Goal: Answer question/provide support

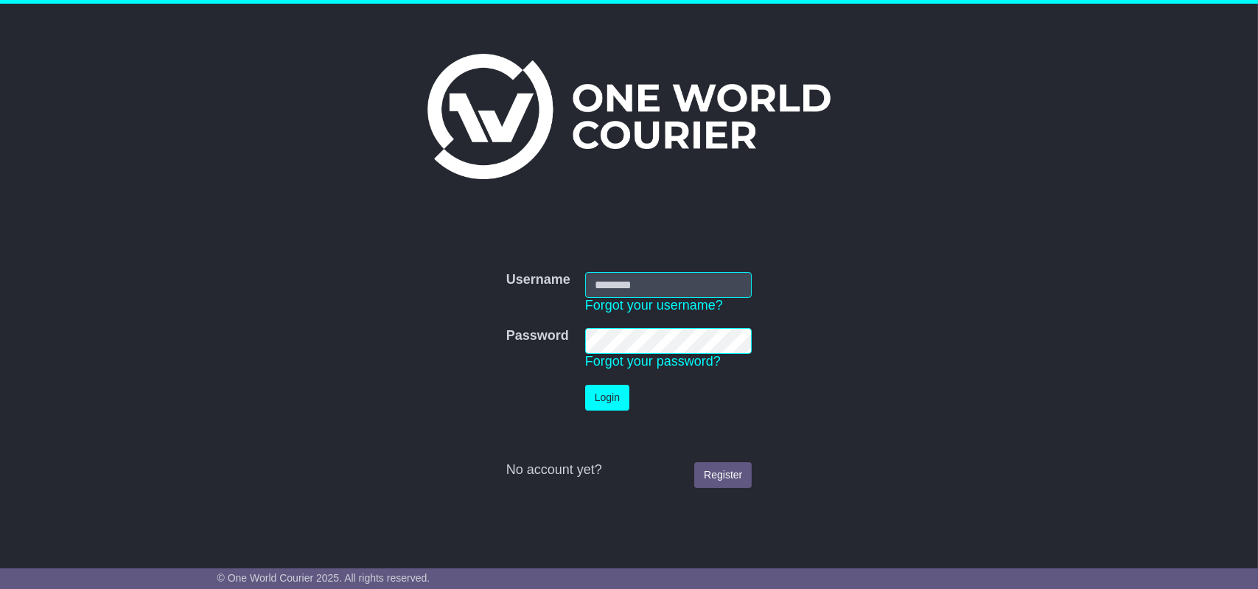
type input "**********"
click at [602, 397] on button "Login" at bounding box center [607, 398] width 44 height 26
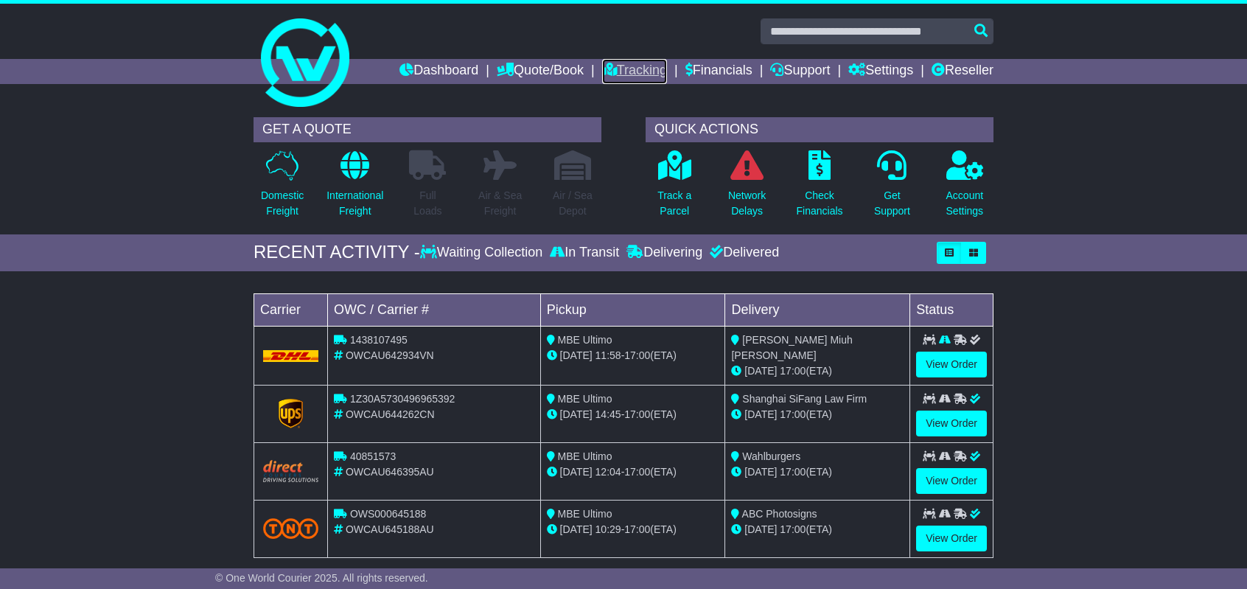
click at [614, 75] on link "Tracking" at bounding box center [634, 71] width 65 height 25
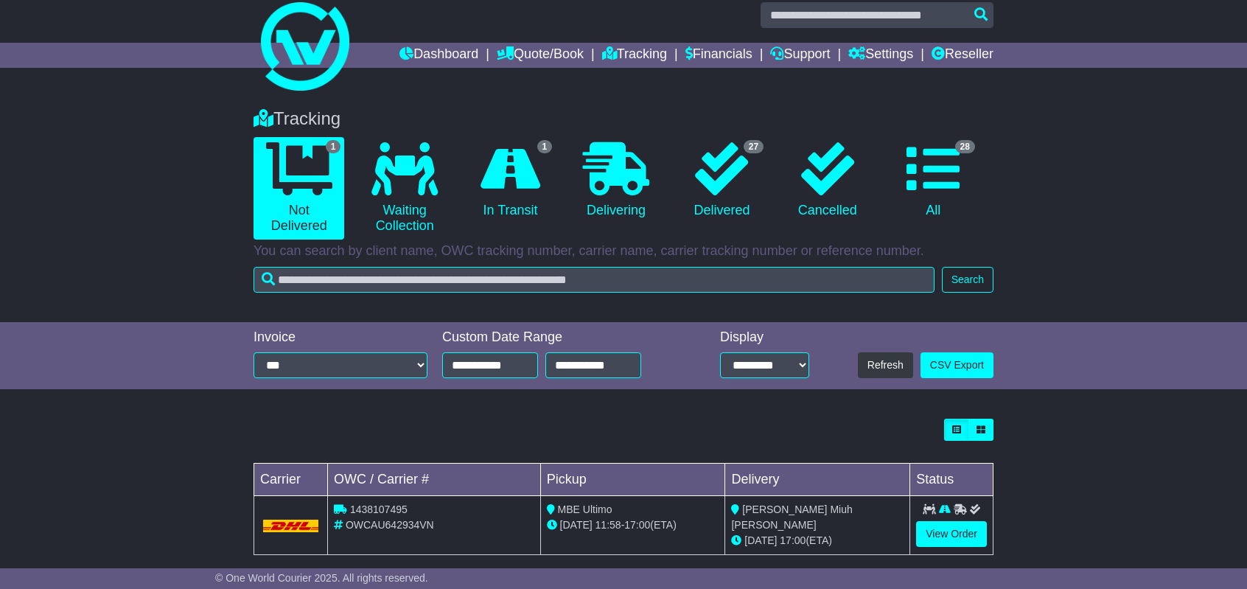
scroll to position [32, 0]
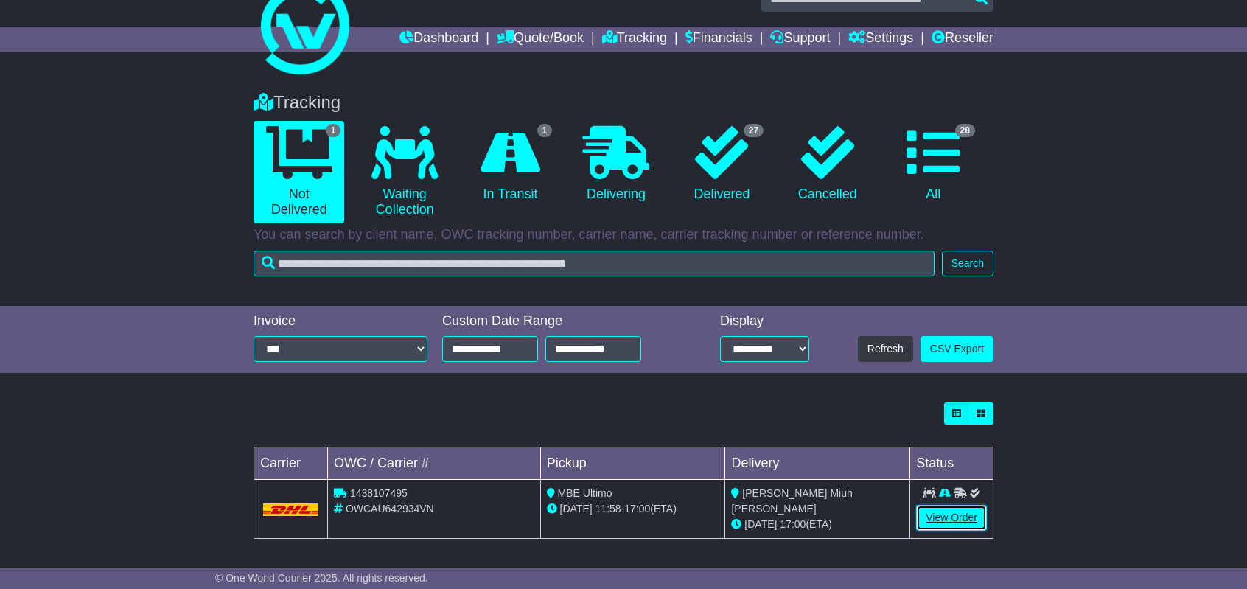
click at [956, 526] on link "View Order" at bounding box center [951, 518] width 71 height 26
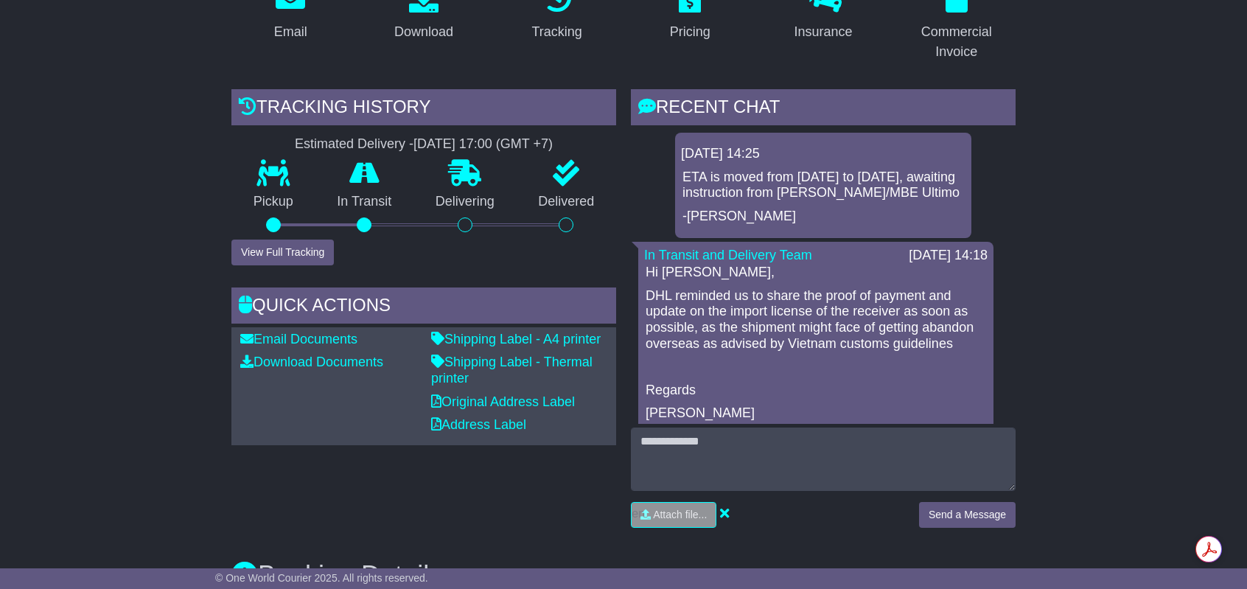
scroll to position [221, 0]
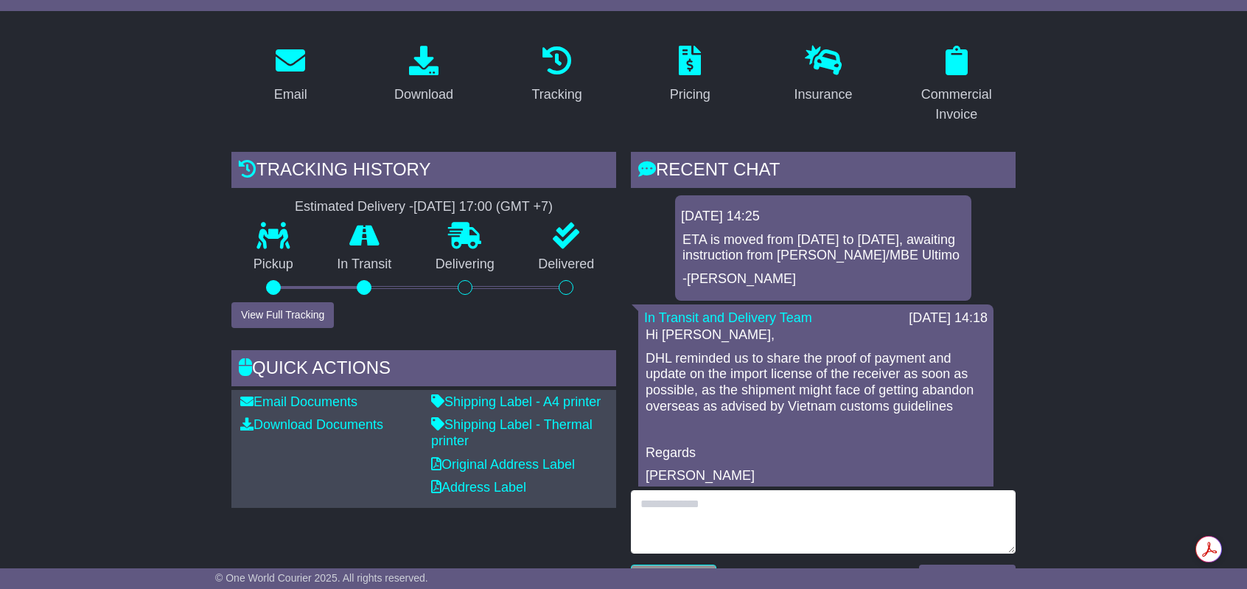
click at [903, 544] on textarea at bounding box center [823, 521] width 385 height 63
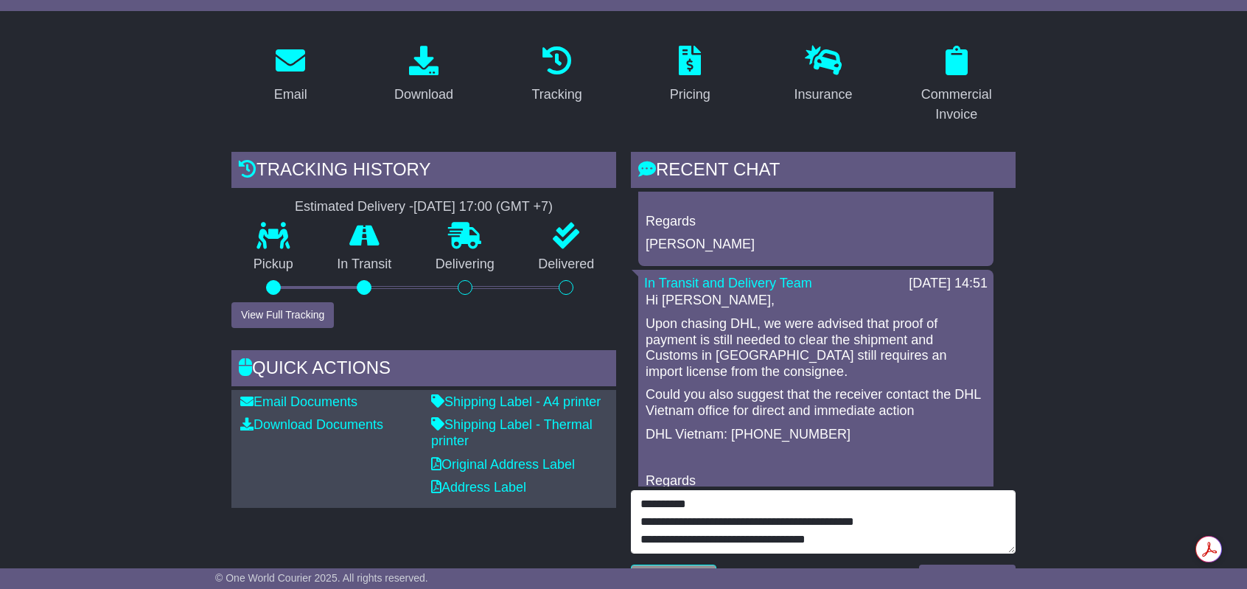
scroll to position [295, 0]
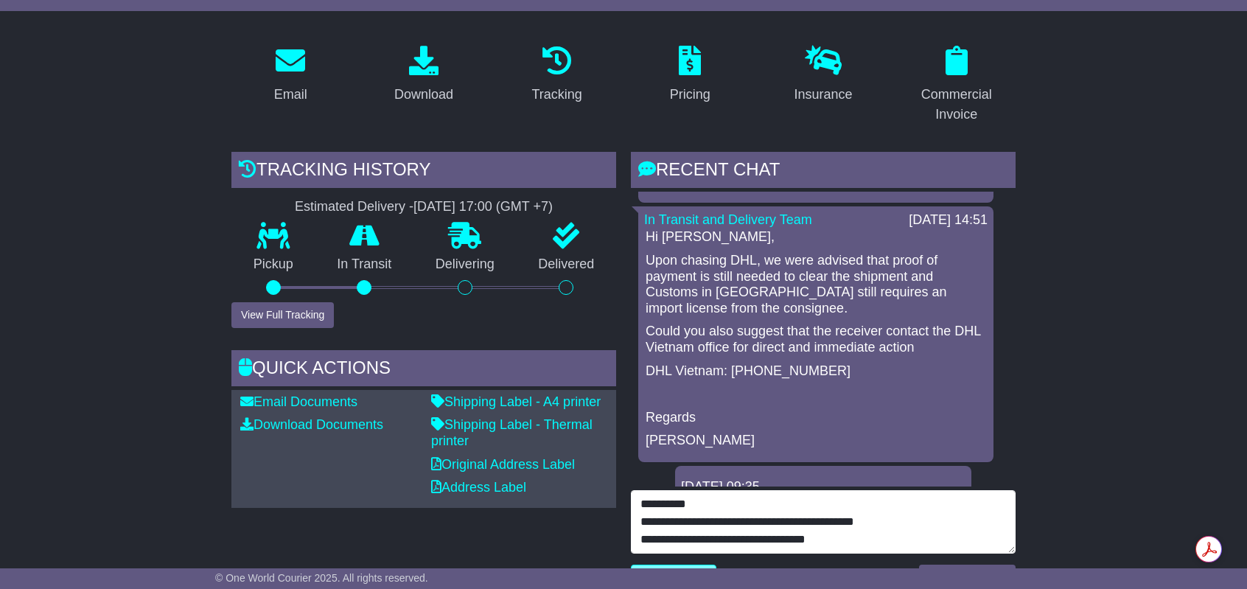
type textarea "**********"
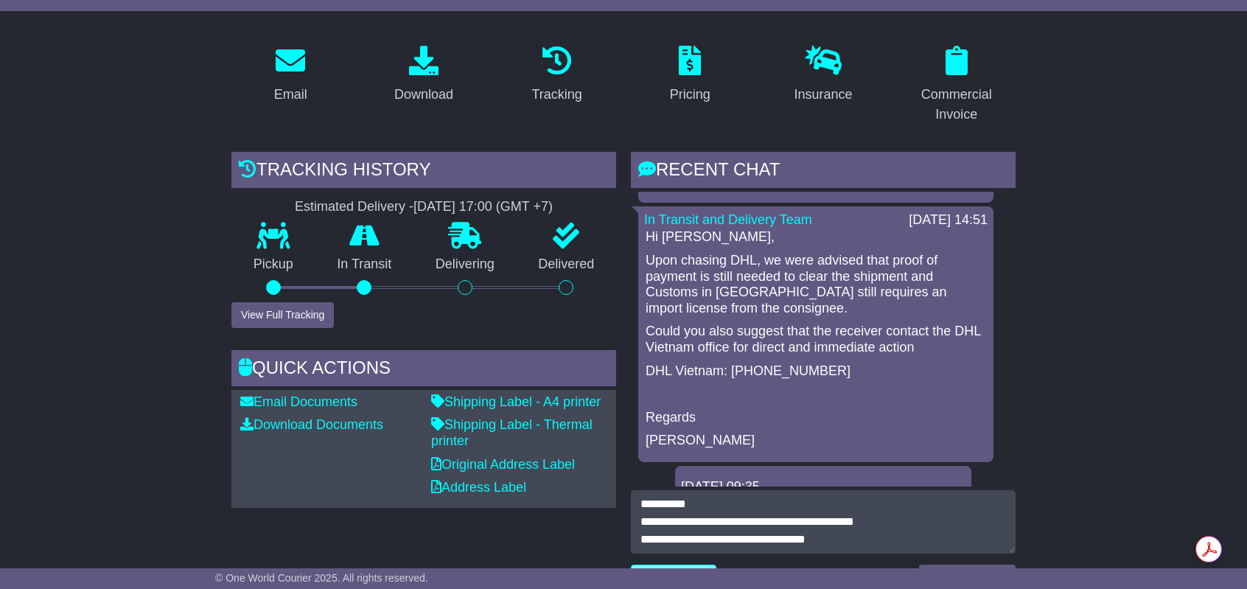
click at [687, 565] on input "file" at bounding box center [603, 577] width 223 height 24
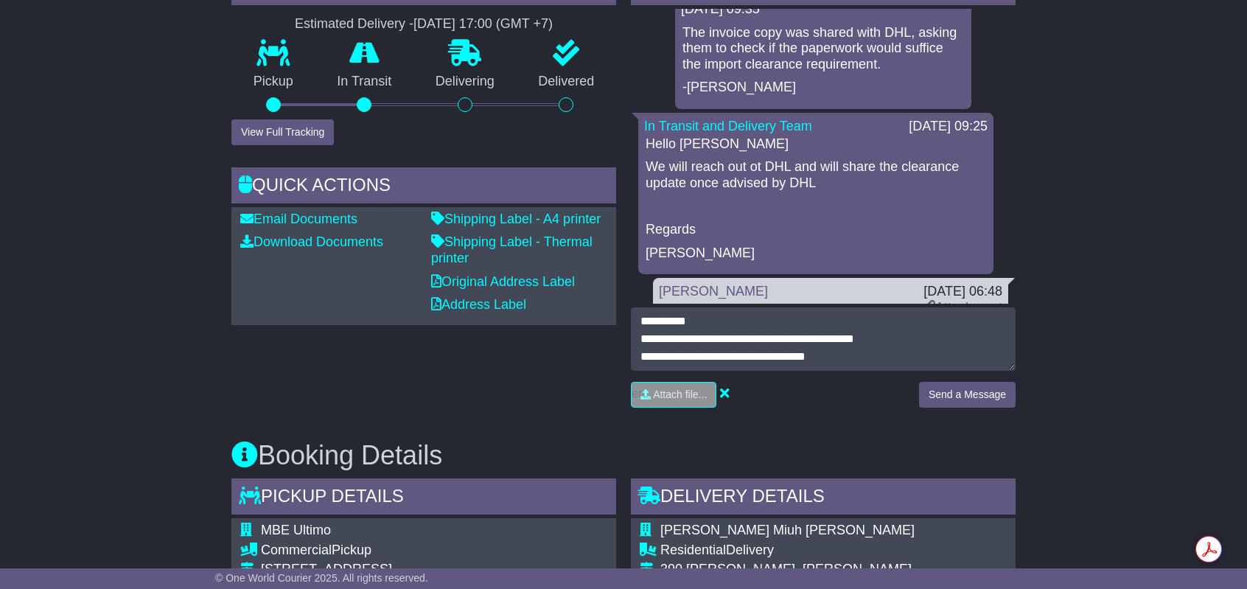
scroll to position [442, 0]
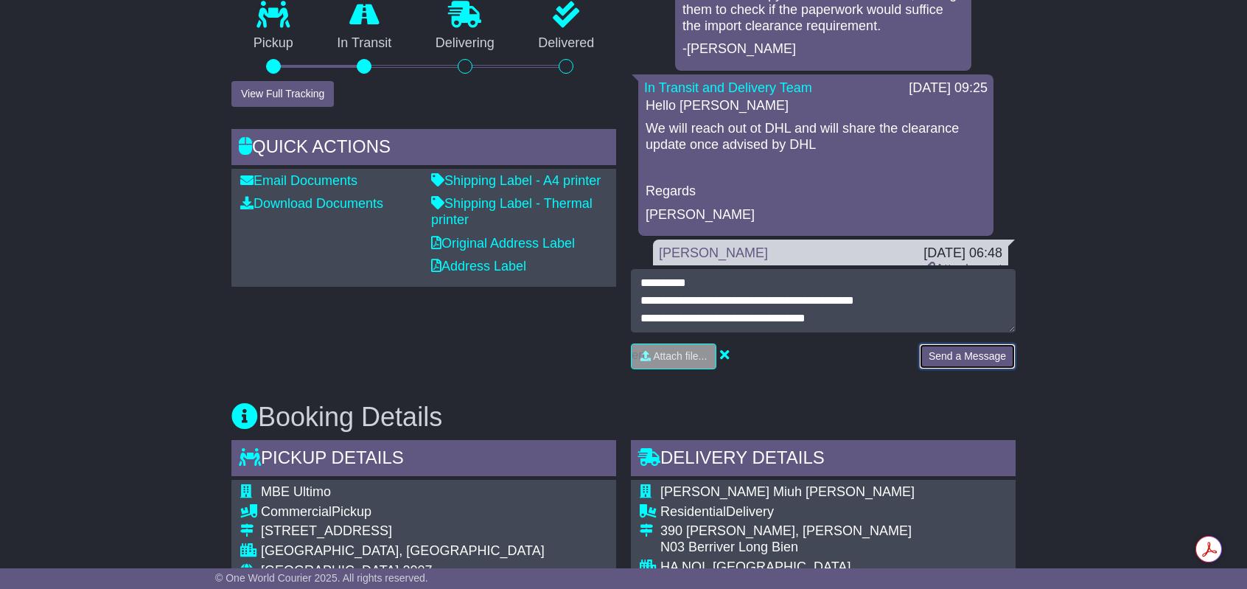
click at [957, 365] on button "Send a Message" at bounding box center [967, 356] width 97 height 26
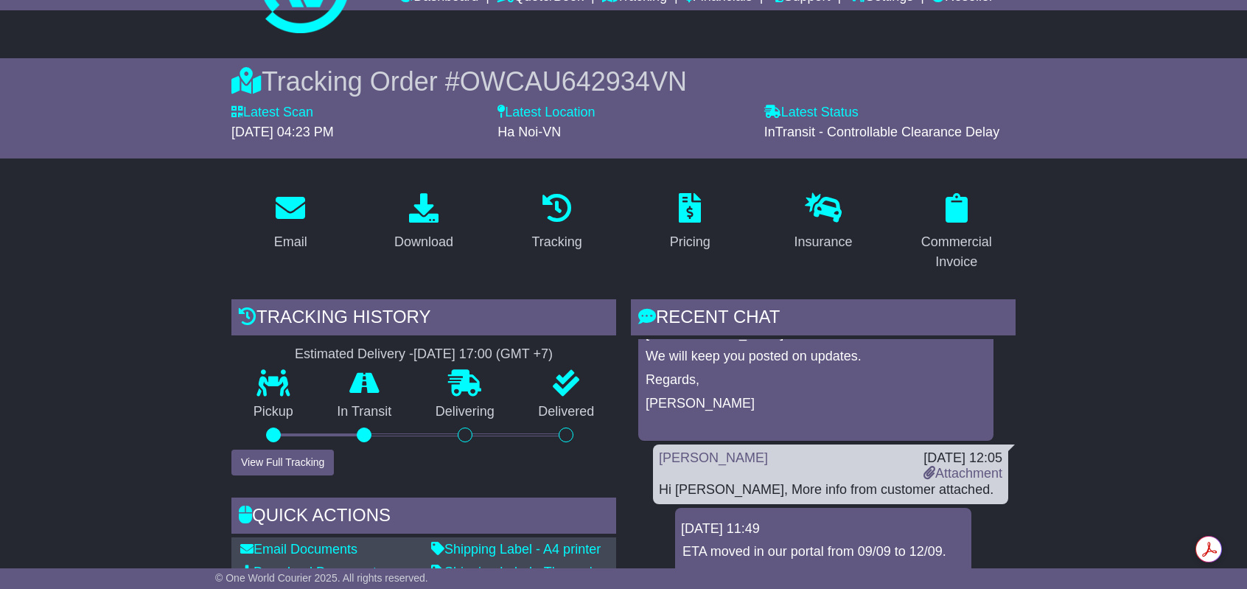
scroll to position [3315, 0]
